Goal: Task Accomplishment & Management: Use online tool/utility

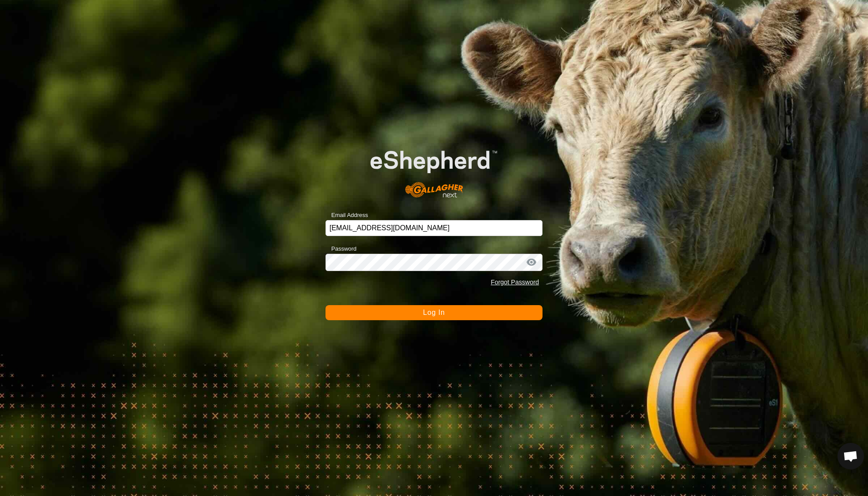
click at [428, 316] on span "Log In" at bounding box center [434, 313] width 22 height 8
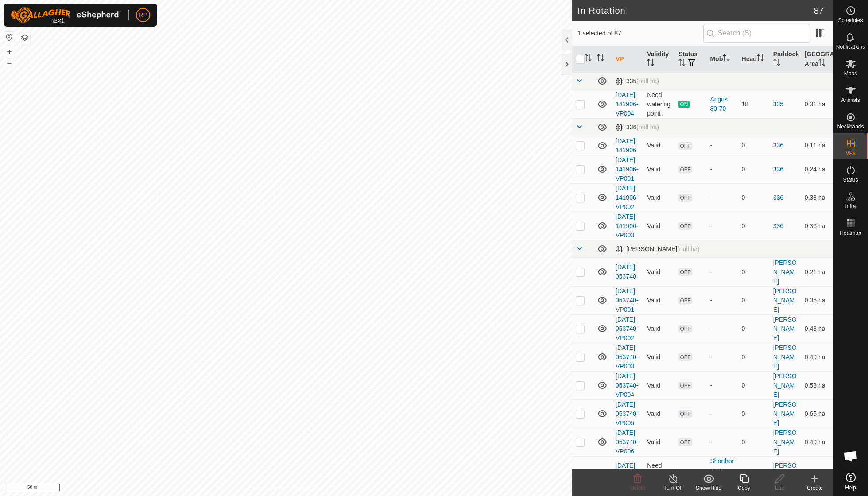
click at [745, 479] on icon at bounding box center [744, 478] width 11 height 11
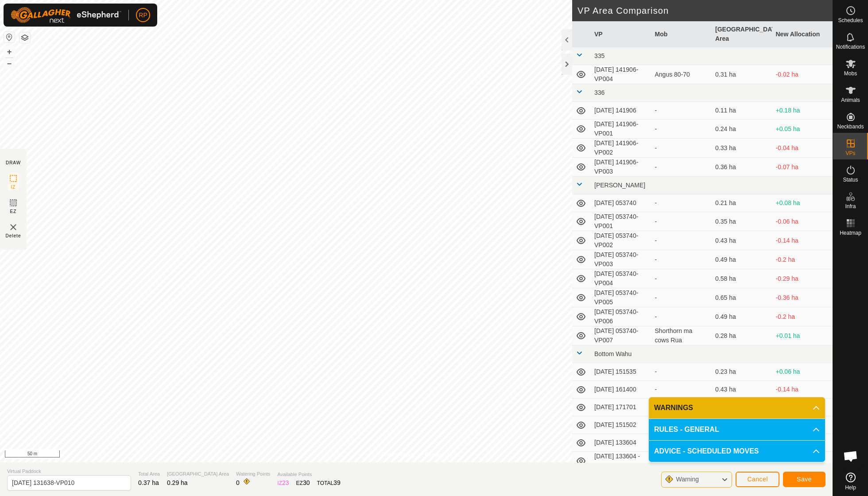
click at [797, 479] on span "Save" at bounding box center [804, 479] width 15 height 7
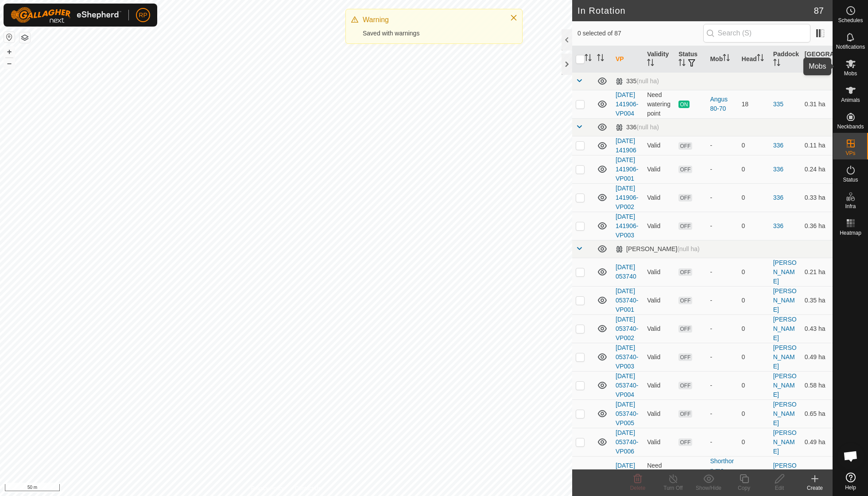
click at [849, 72] on span "Mobs" at bounding box center [850, 73] width 13 height 5
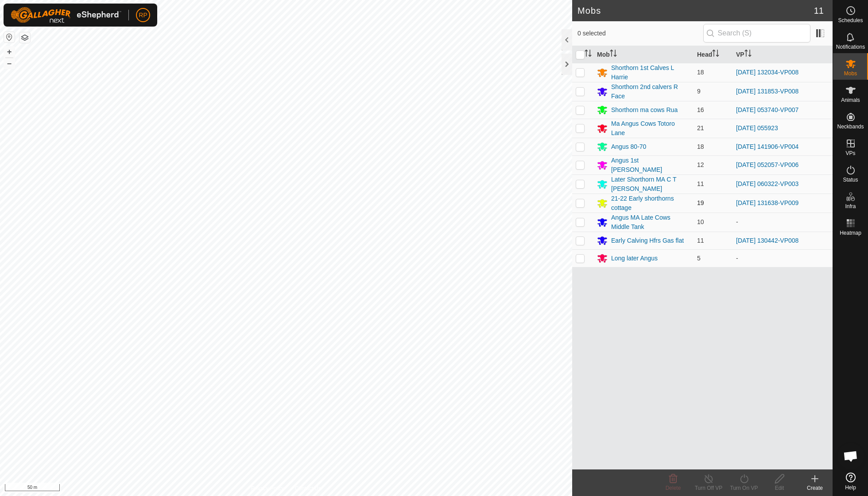
click at [581, 199] on p-checkbox at bounding box center [580, 202] width 9 height 7
click at [578, 199] on p-checkbox at bounding box center [580, 202] width 9 height 7
checkbox input "true"
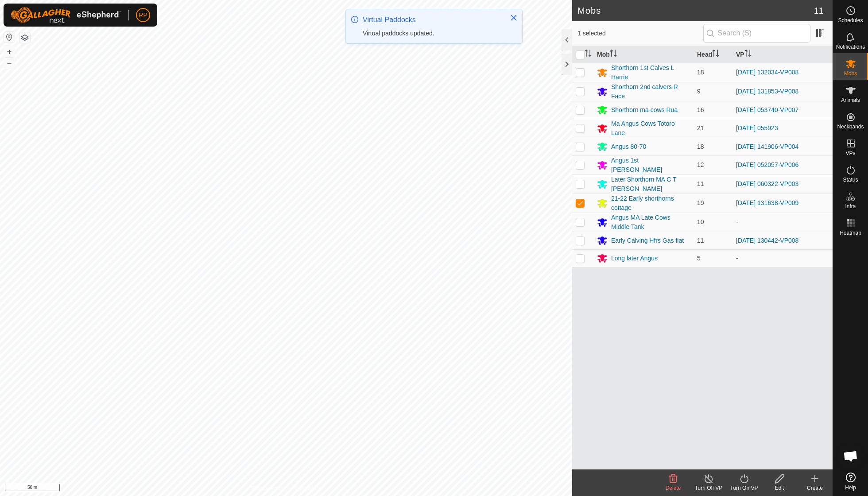
click at [745, 481] on icon at bounding box center [744, 478] width 11 height 11
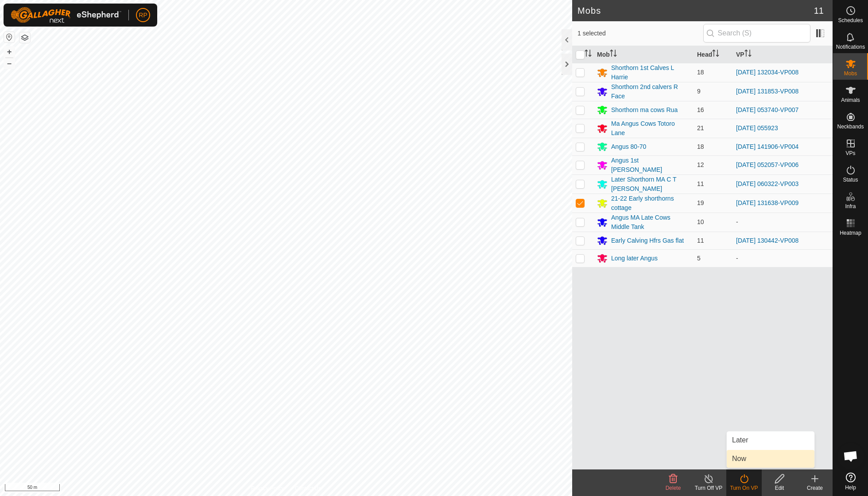
click at [743, 454] on link "Now" at bounding box center [771, 459] width 88 height 18
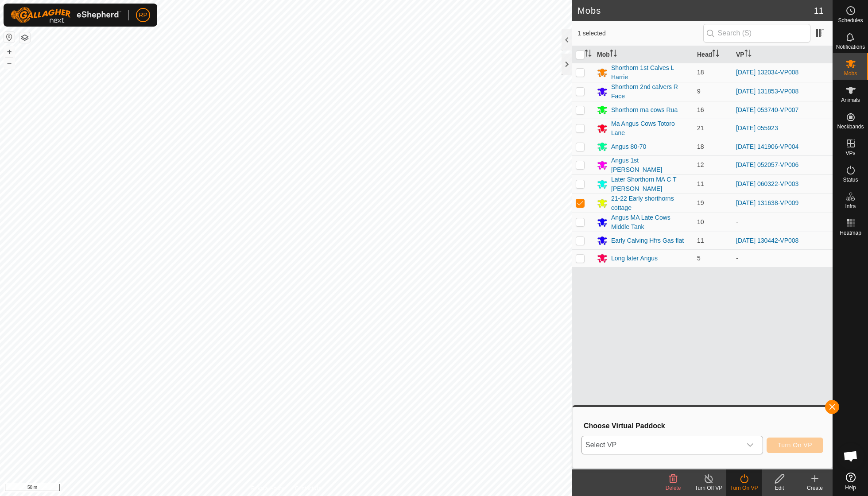
click at [751, 442] on icon "dropdown trigger" at bounding box center [750, 445] width 7 height 7
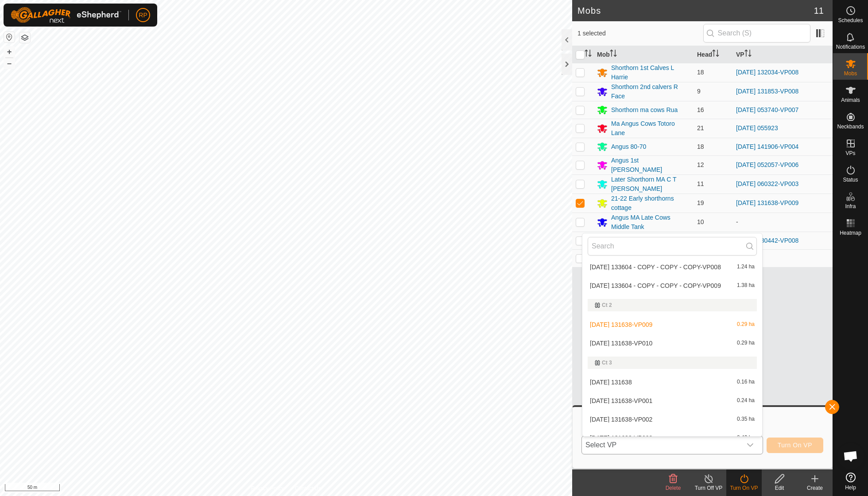
scroll to position [610, 0]
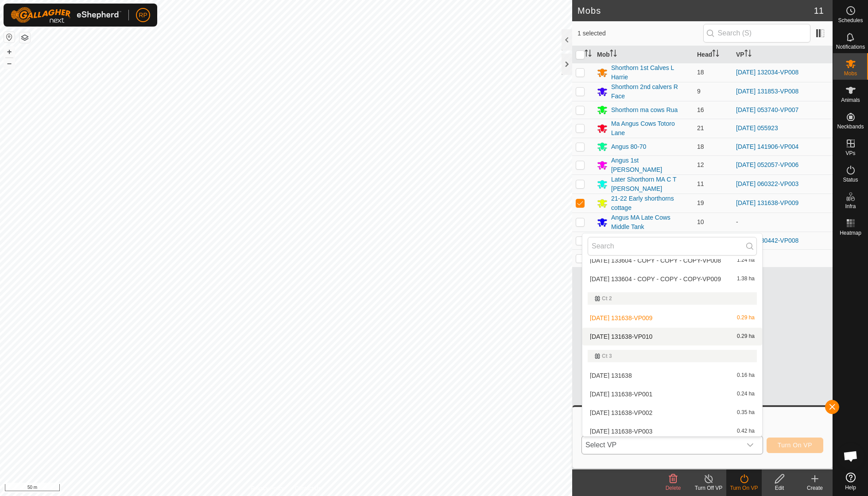
click at [667, 328] on li "[DATE] 131638-VP010 0.29 ha" at bounding box center [672, 337] width 180 height 18
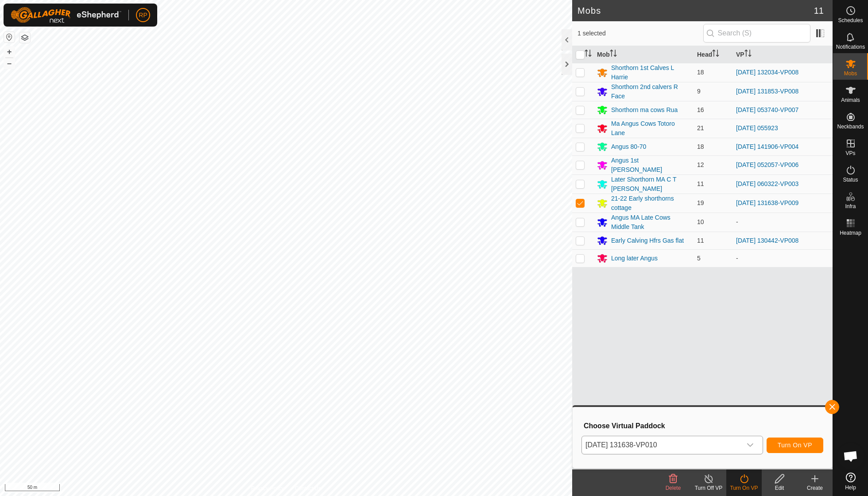
click at [798, 443] on span "Turn On VP" at bounding box center [795, 445] width 35 height 7
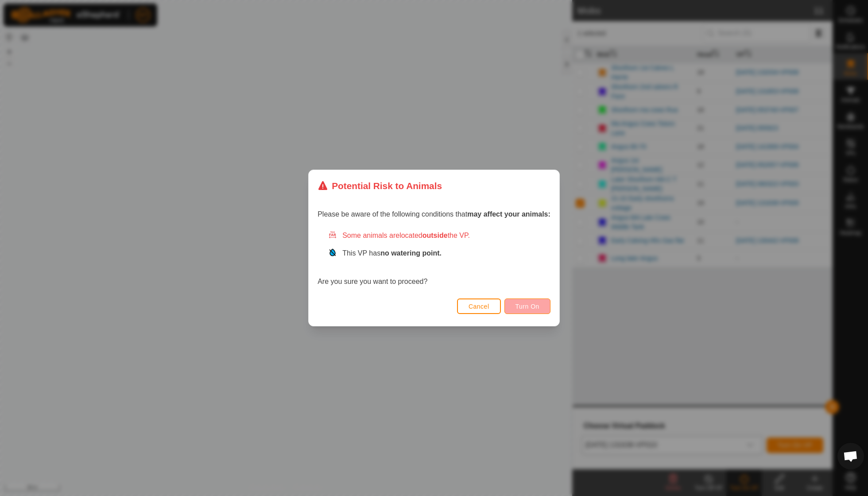
click at [528, 303] on span "Turn On" at bounding box center [528, 306] width 24 height 7
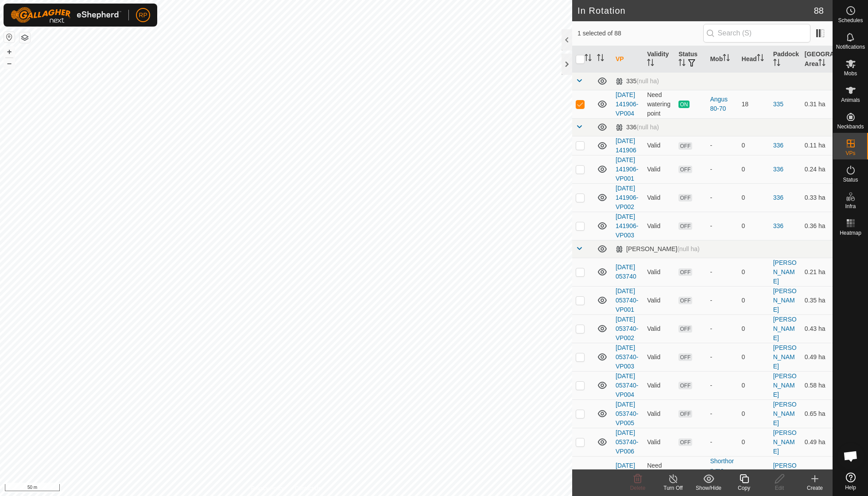
click at [744, 480] on icon at bounding box center [744, 478] width 11 height 11
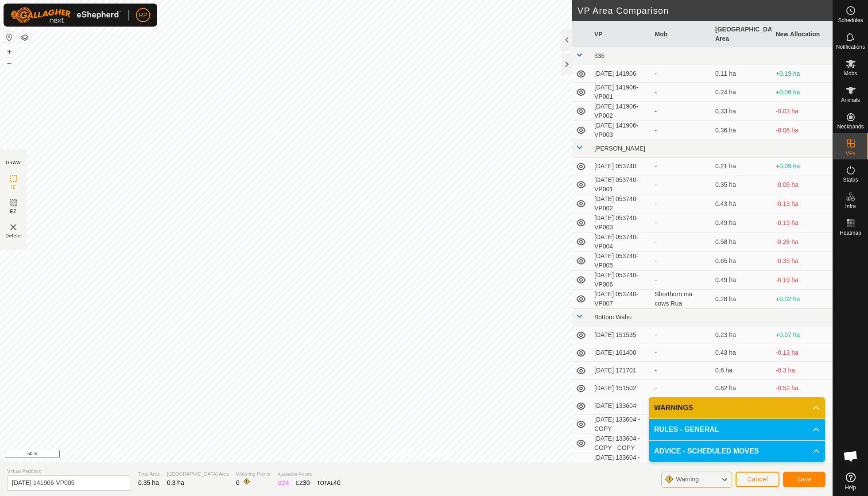
click at [808, 479] on span "Save" at bounding box center [804, 479] width 15 height 7
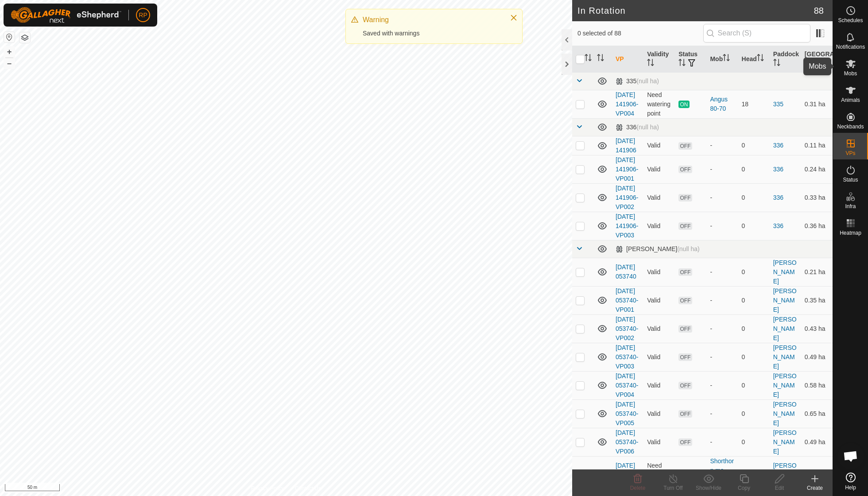
click at [849, 70] on es-mob-svg-icon at bounding box center [851, 64] width 16 height 14
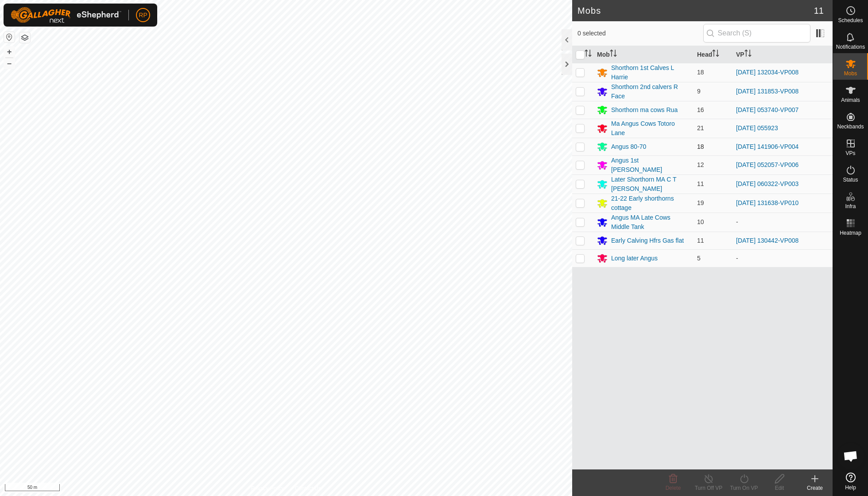
click at [579, 146] on p-checkbox at bounding box center [580, 146] width 9 height 7
checkbox input "true"
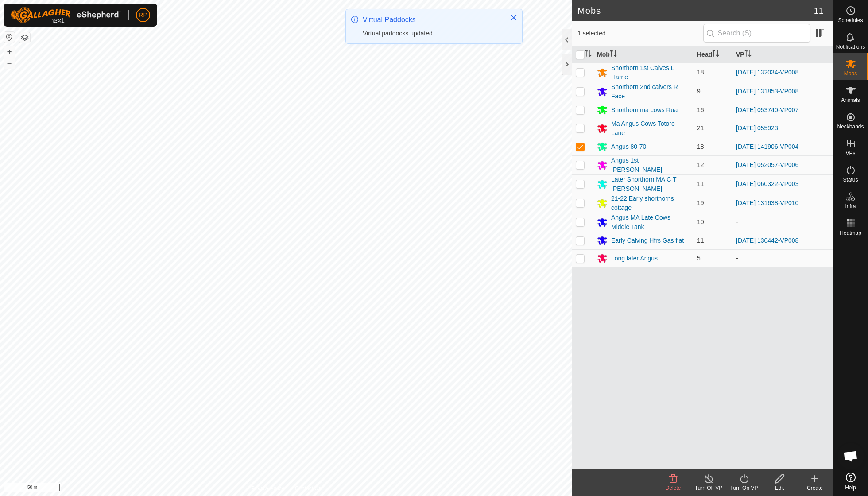
click at [741, 480] on icon at bounding box center [744, 478] width 11 height 11
click at [744, 461] on link "Now" at bounding box center [771, 459] width 88 height 18
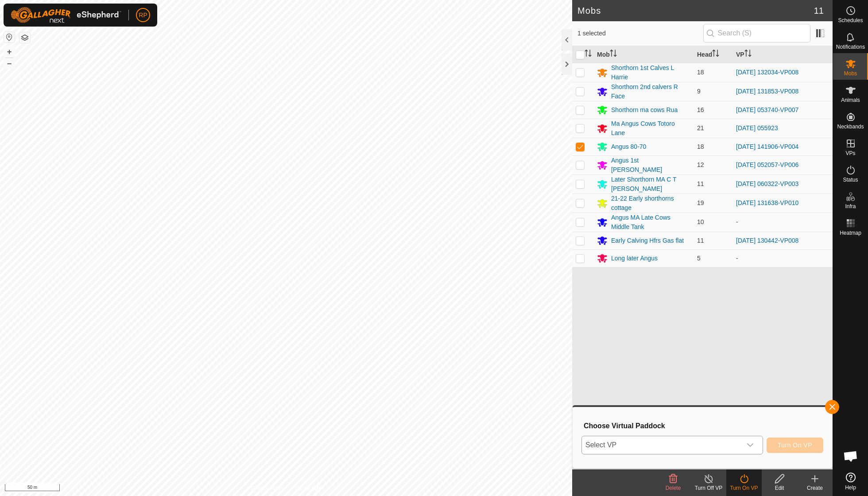
click at [749, 442] on icon "dropdown trigger" at bounding box center [750, 445] width 7 height 7
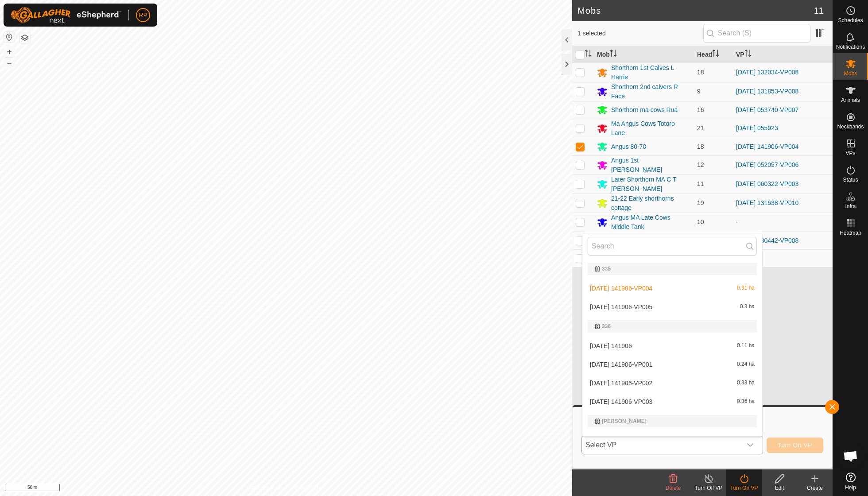
scroll to position [11, 0]
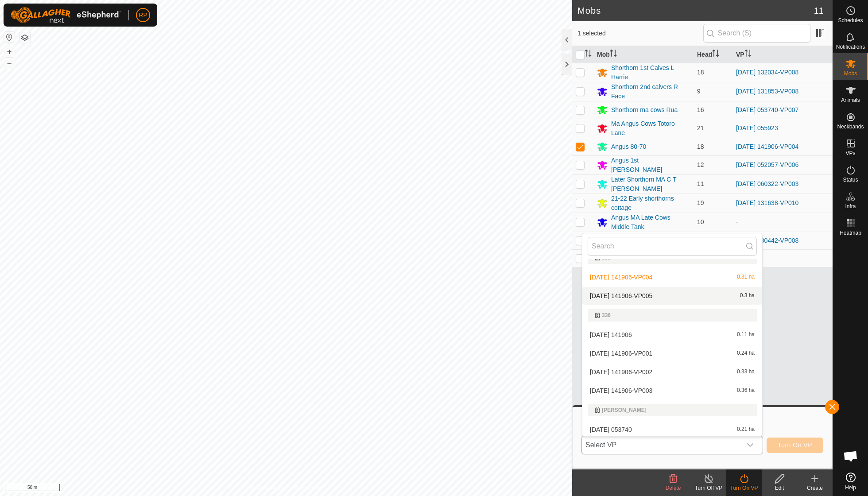
click at [663, 297] on li "[DATE] 141906-VP005 0.3 ha" at bounding box center [672, 296] width 180 height 18
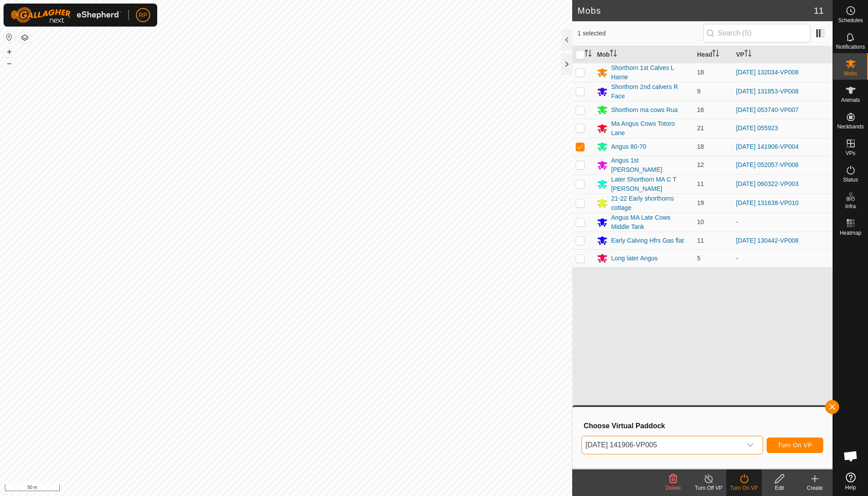
click at [795, 445] on span "Turn On VP" at bounding box center [795, 445] width 35 height 7
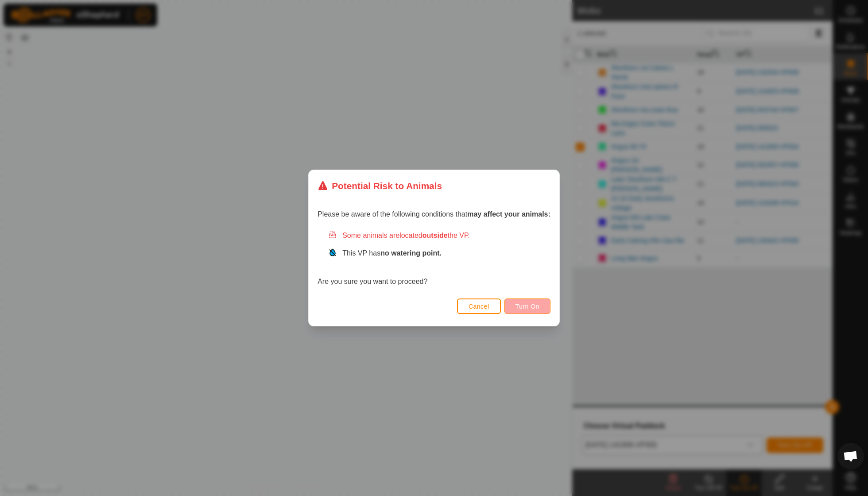
click at [535, 303] on span "Turn On" at bounding box center [528, 306] width 24 height 7
